Goal: Information Seeking & Learning: Learn about a topic

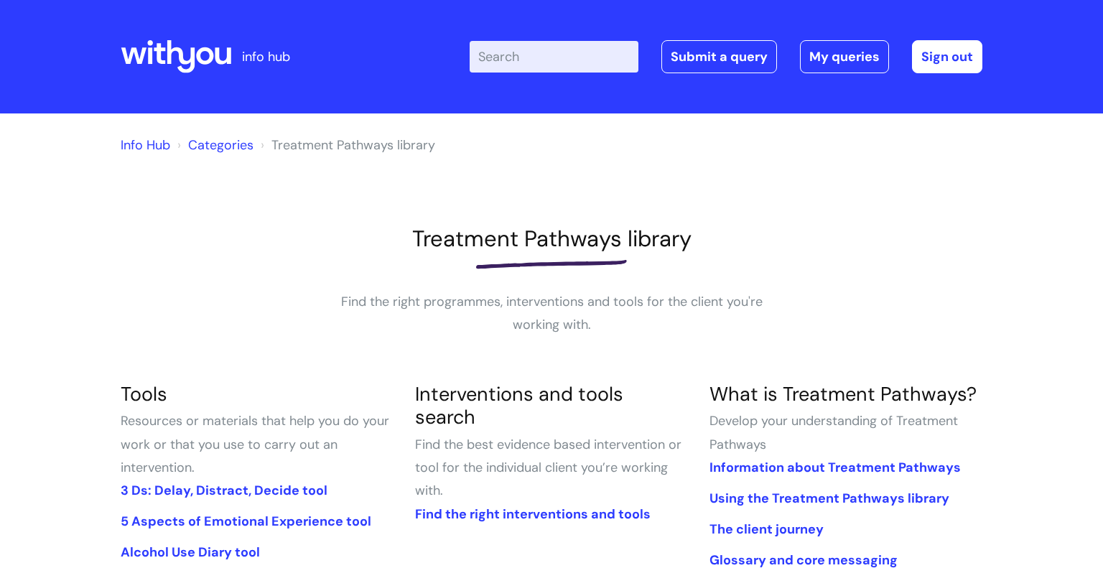
click at [541, 57] on input "Enter your search term here..." at bounding box center [554, 57] width 169 height 32
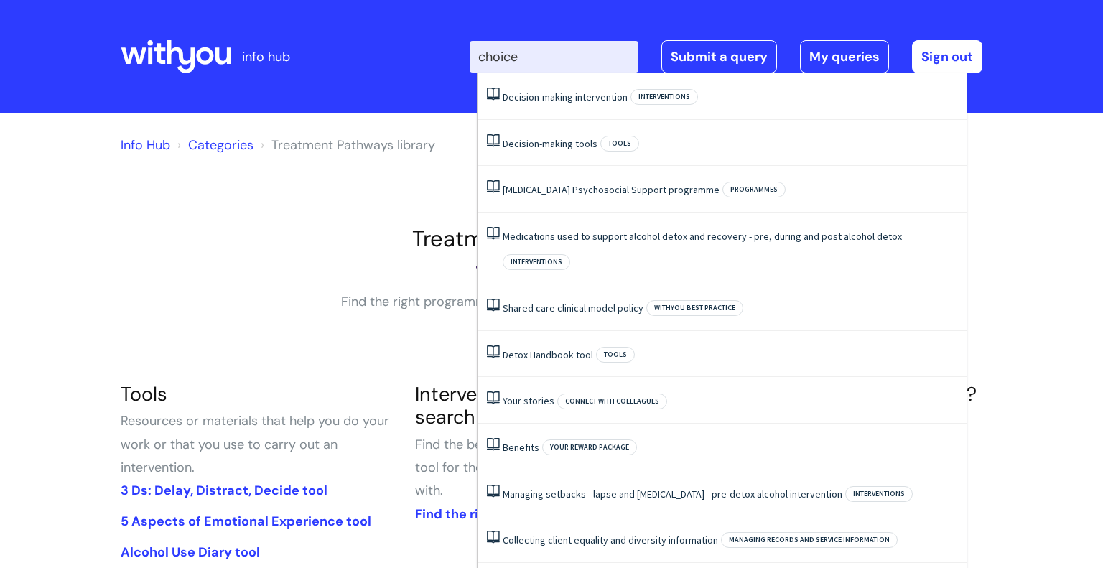
type input "choices"
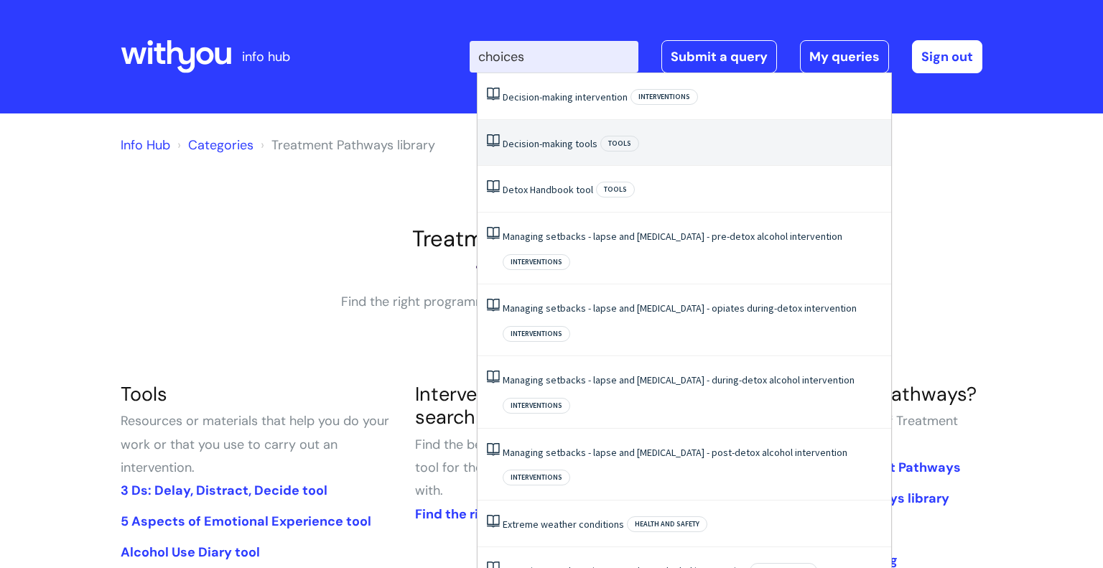
click at [555, 137] on link "Decision-making tools" at bounding box center [550, 143] width 95 height 13
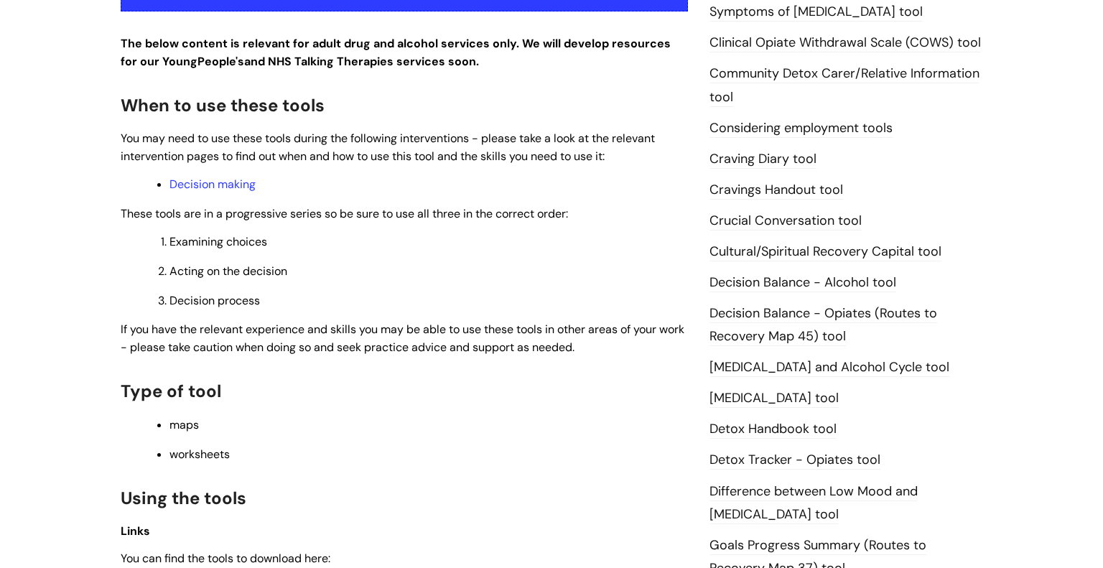
scroll to position [478, 0]
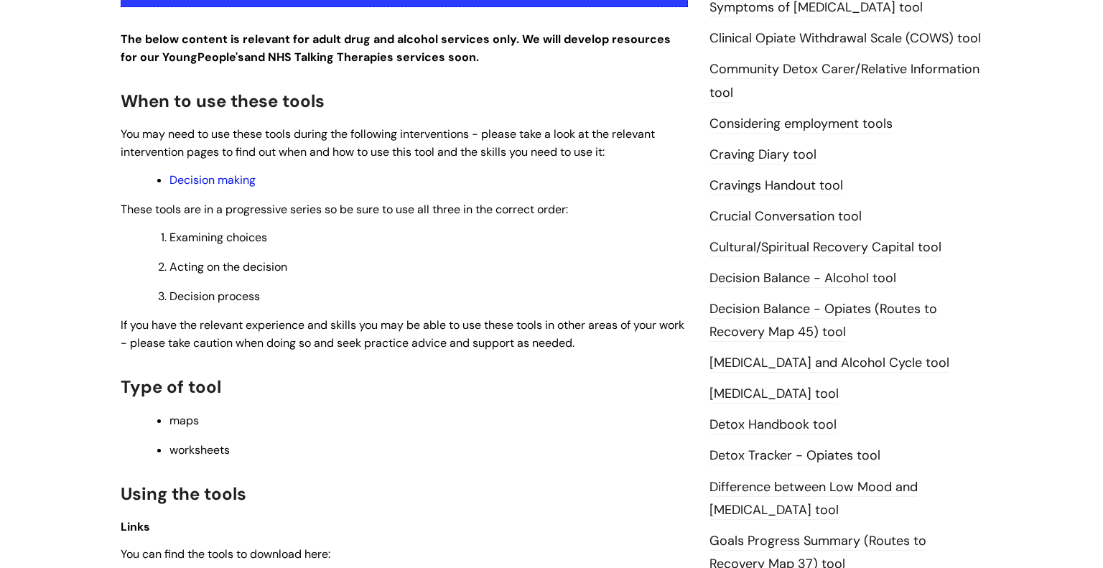
click at [201, 187] on link "Decision making" at bounding box center [212, 179] width 86 height 15
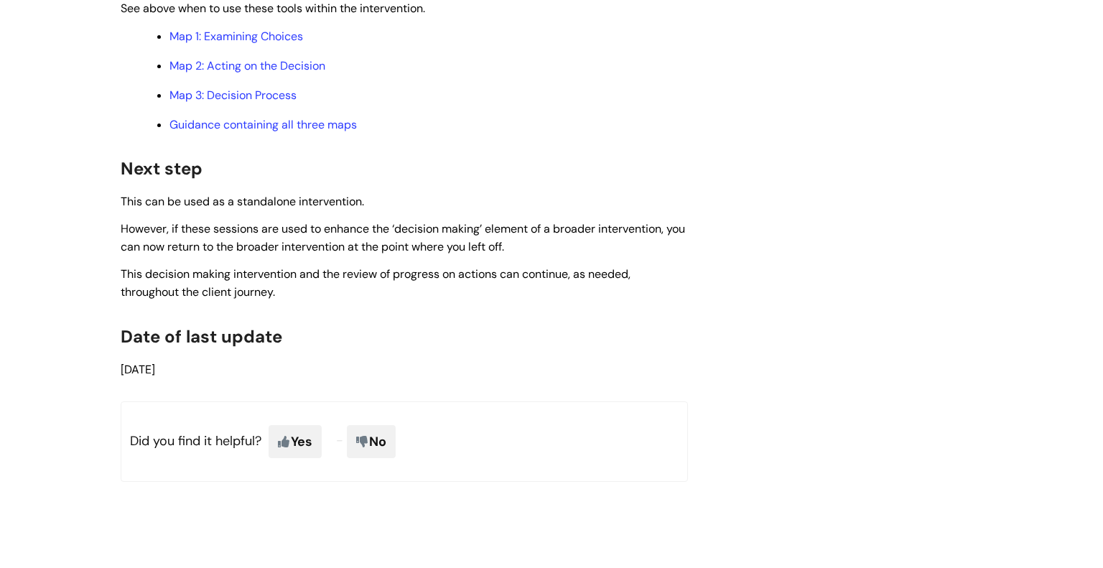
scroll to position [4261, 0]
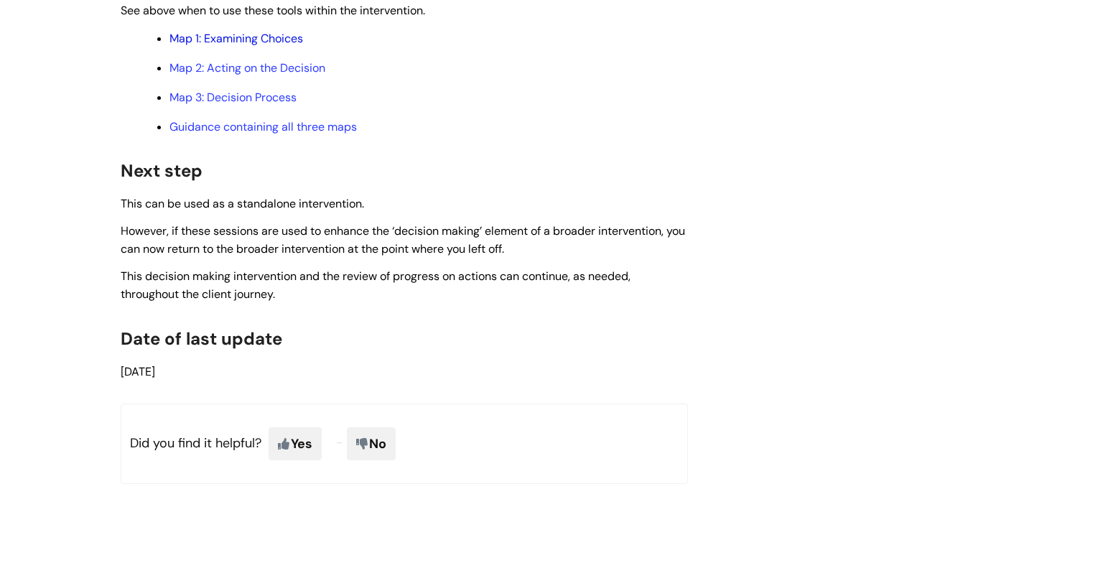
click at [220, 46] on link "Map 1: Examining Choices" at bounding box center [236, 38] width 134 height 15
click at [275, 75] on link "Map 2: Acting on the Decision" at bounding box center [247, 67] width 156 height 15
click at [323, 134] on link "Guidance containing all three maps" at bounding box center [262, 126] width 187 height 15
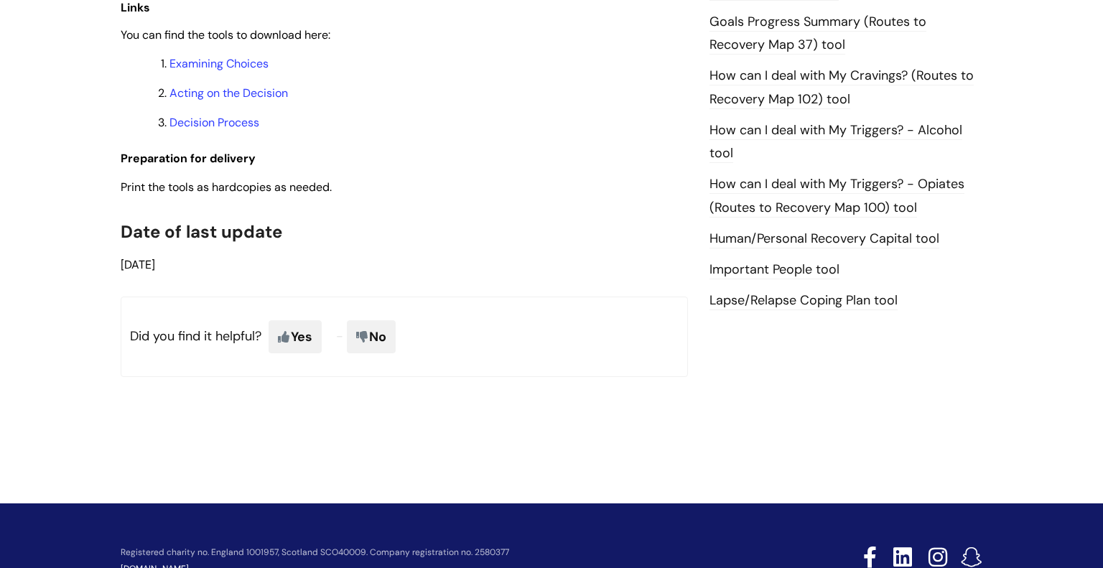
scroll to position [994, 0]
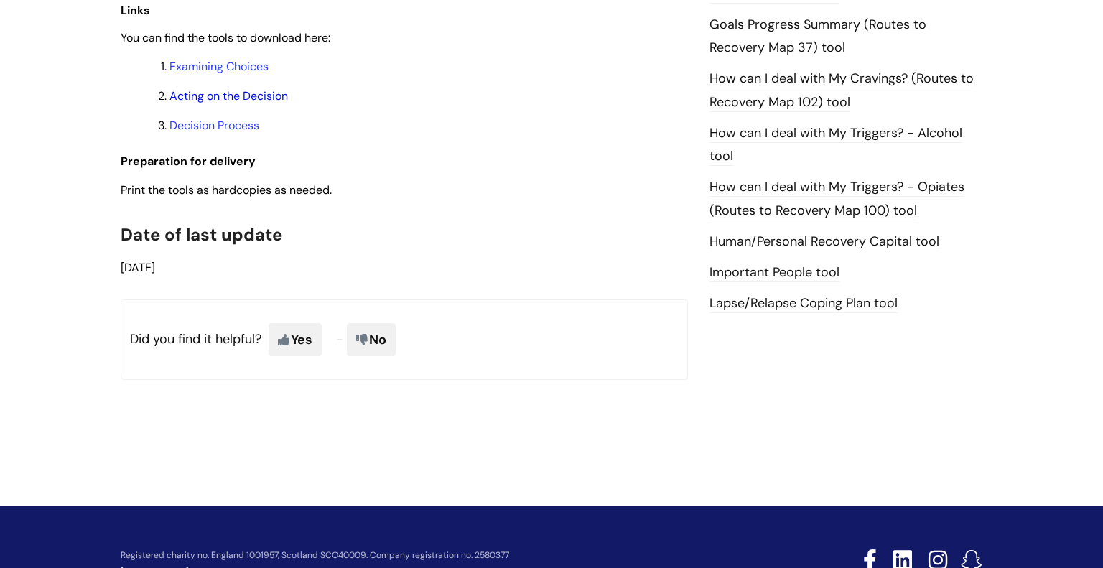
click at [213, 103] on link "Acting on the Decision" at bounding box center [228, 95] width 118 height 15
click at [197, 128] on link "Decision Process" at bounding box center [214, 125] width 90 height 15
